Goal: Navigation & Orientation: Go to known website

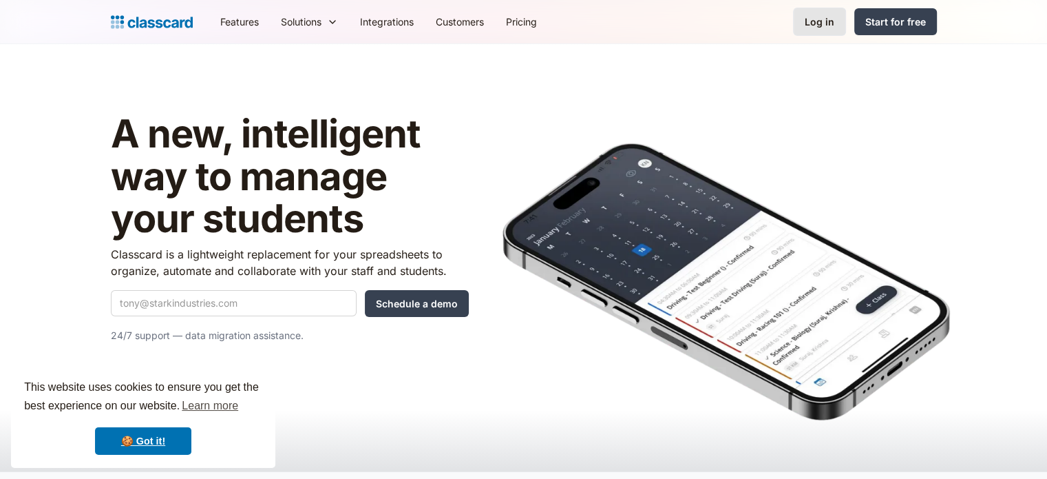
click at [826, 25] on div "Log in" at bounding box center [820, 21] width 30 height 14
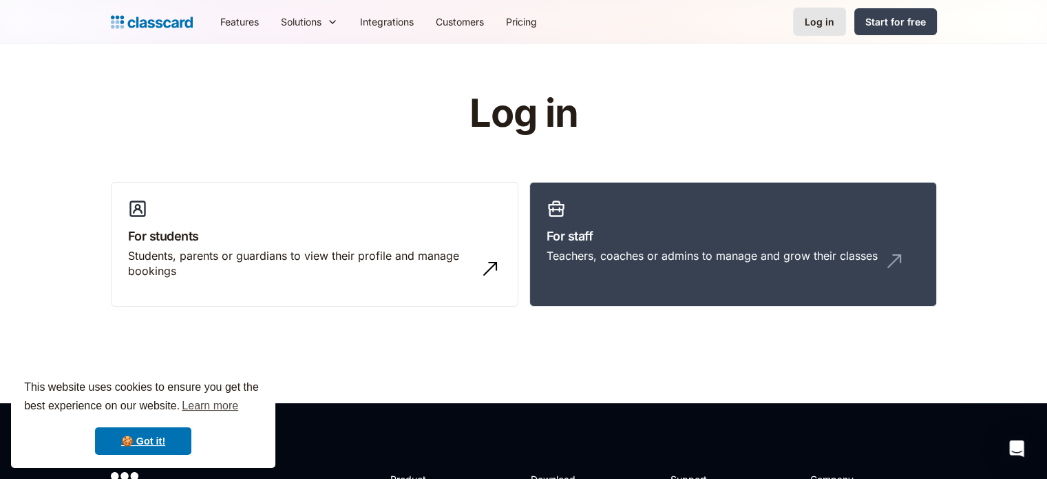
click at [840, 21] on link "Log in" at bounding box center [819, 22] width 53 height 28
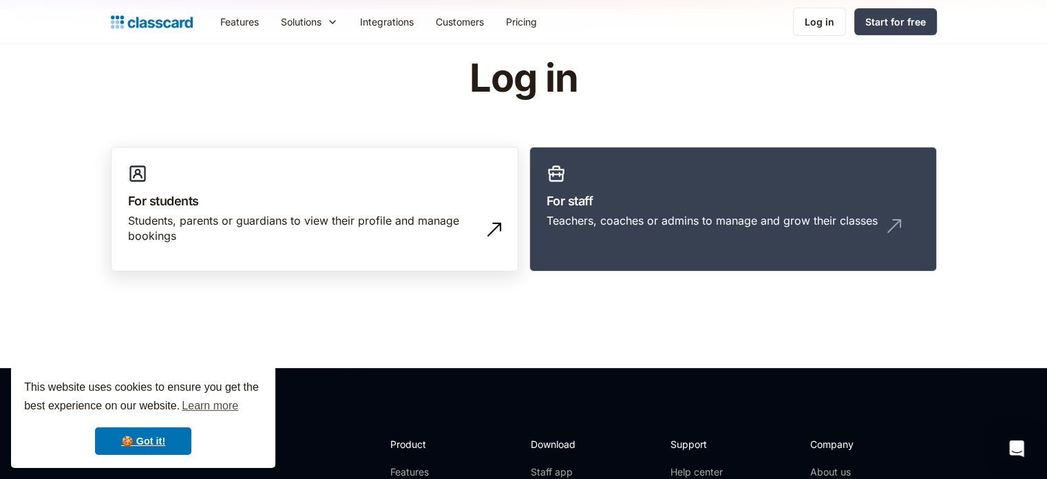
scroll to position [69, 0]
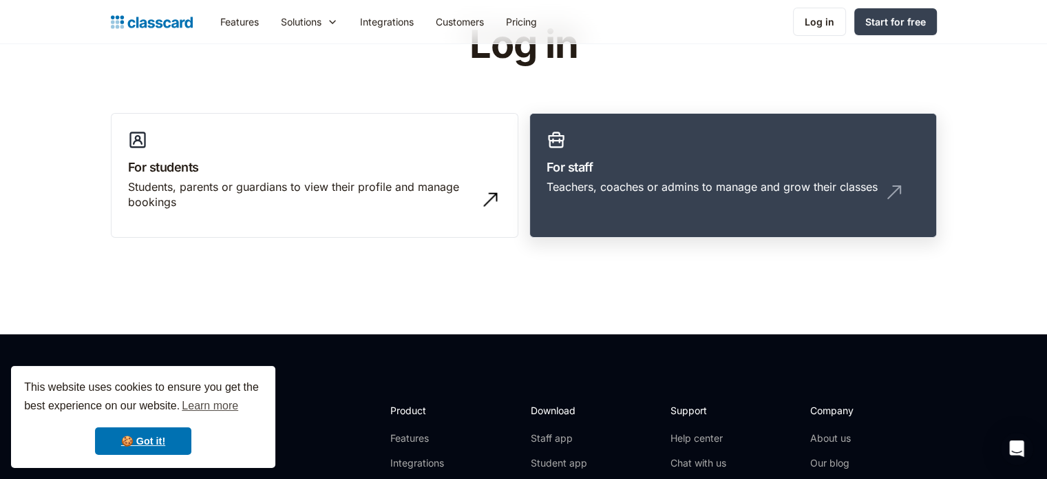
click at [548, 154] on link "For staff Teachers, coaches or admins to manage and grow their classes" at bounding box center [734, 175] width 408 height 125
